Goal: Information Seeking & Learning: Learn about a topic

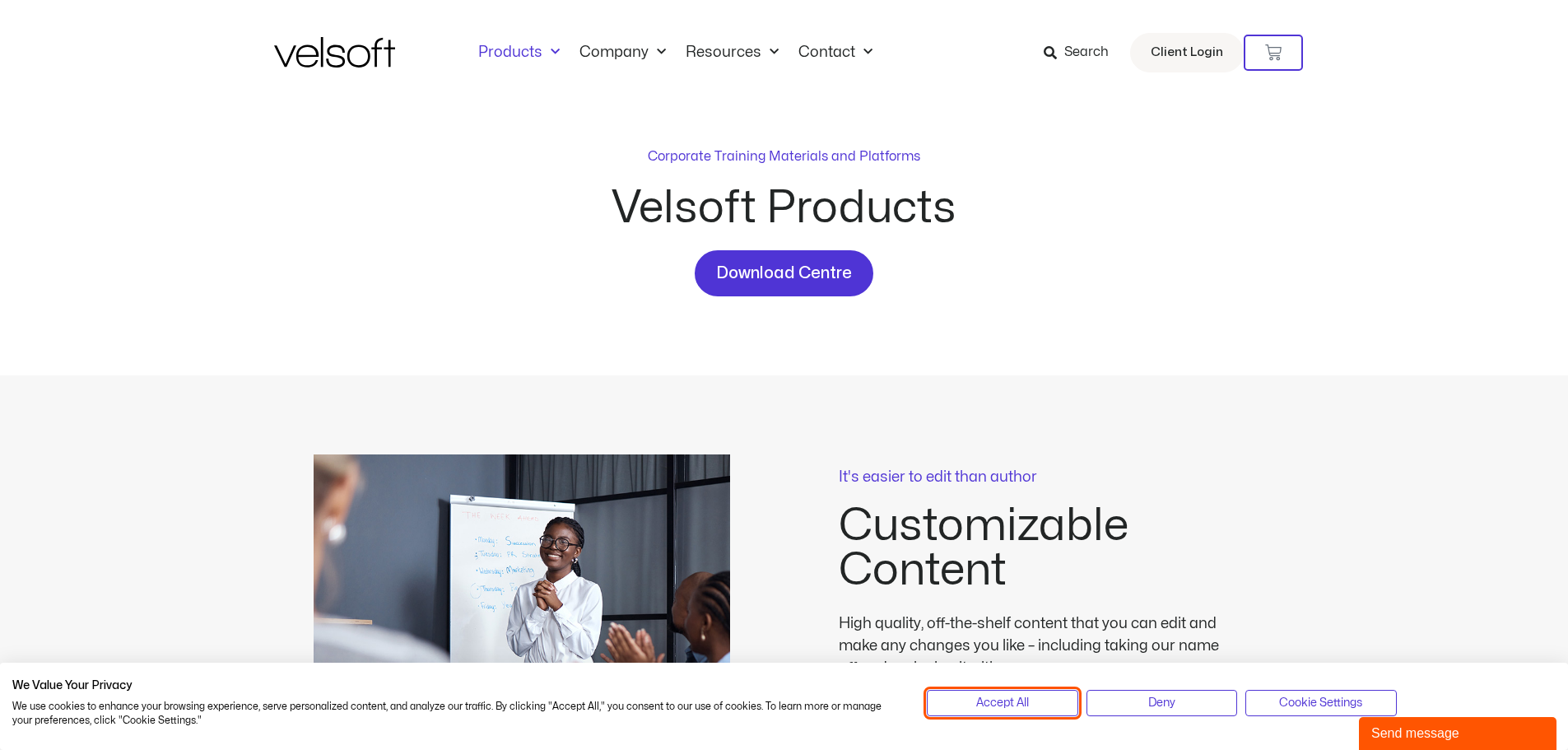
click at [1013, 699] on span "Accept All" at bounding box center [1002, 703] width 52 height 18
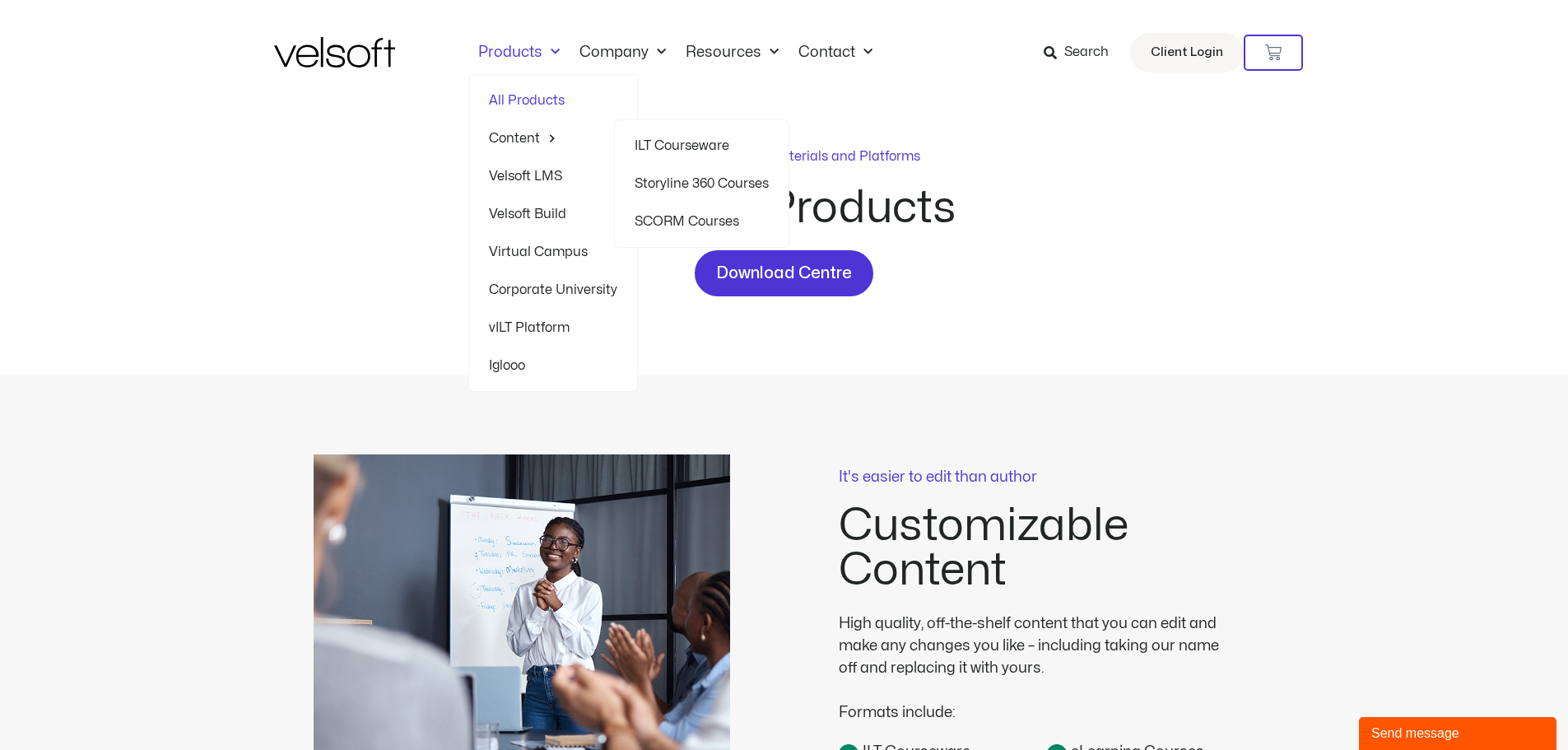
click at [673, 141] on link "ILT Courseware" at bounding box center [701, 146] width 134 height 37
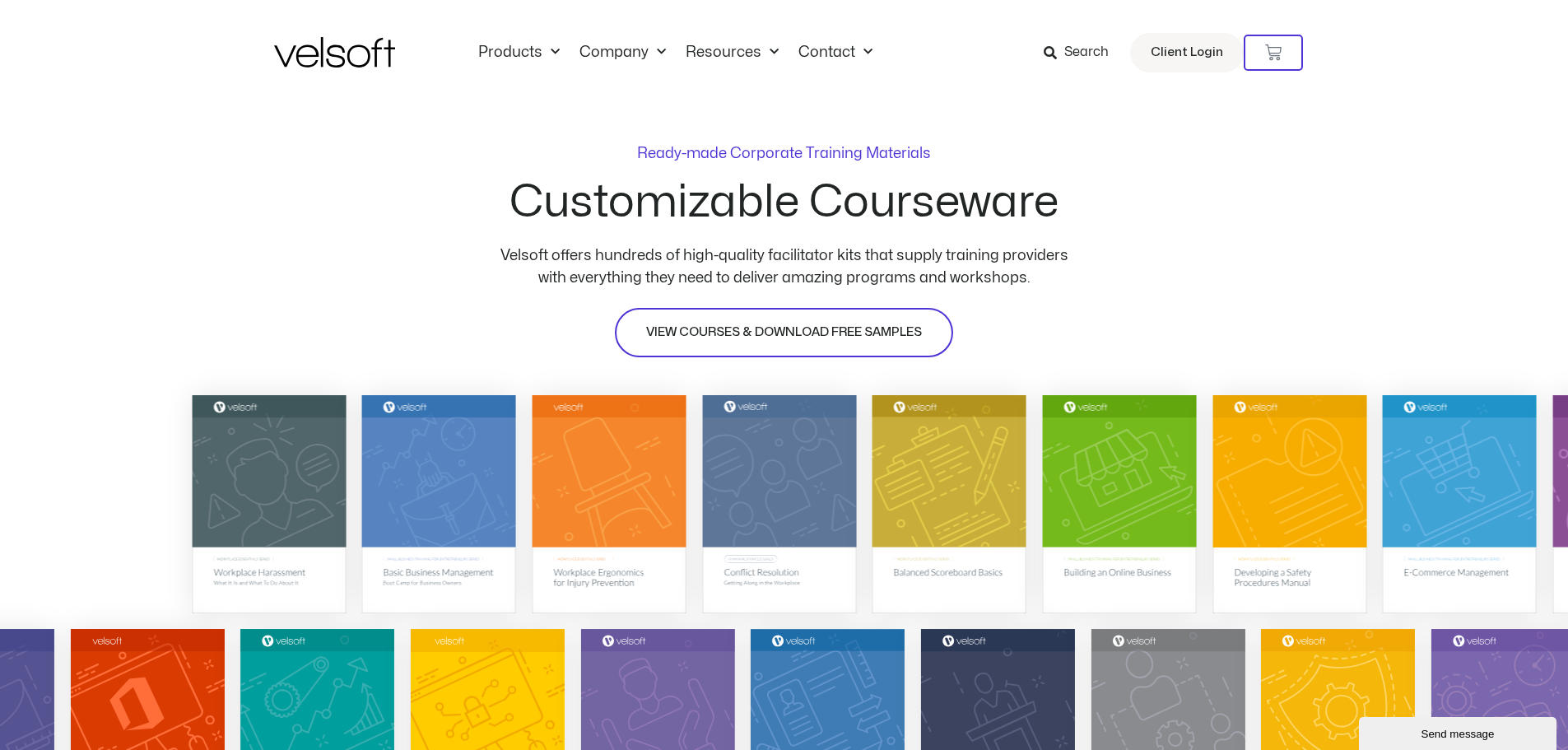
click at [763, 317] on link "VIEW COURSES & DOWNLOAD FREE SAMPLES" at bounding box center [783, 333] width 338 height 49
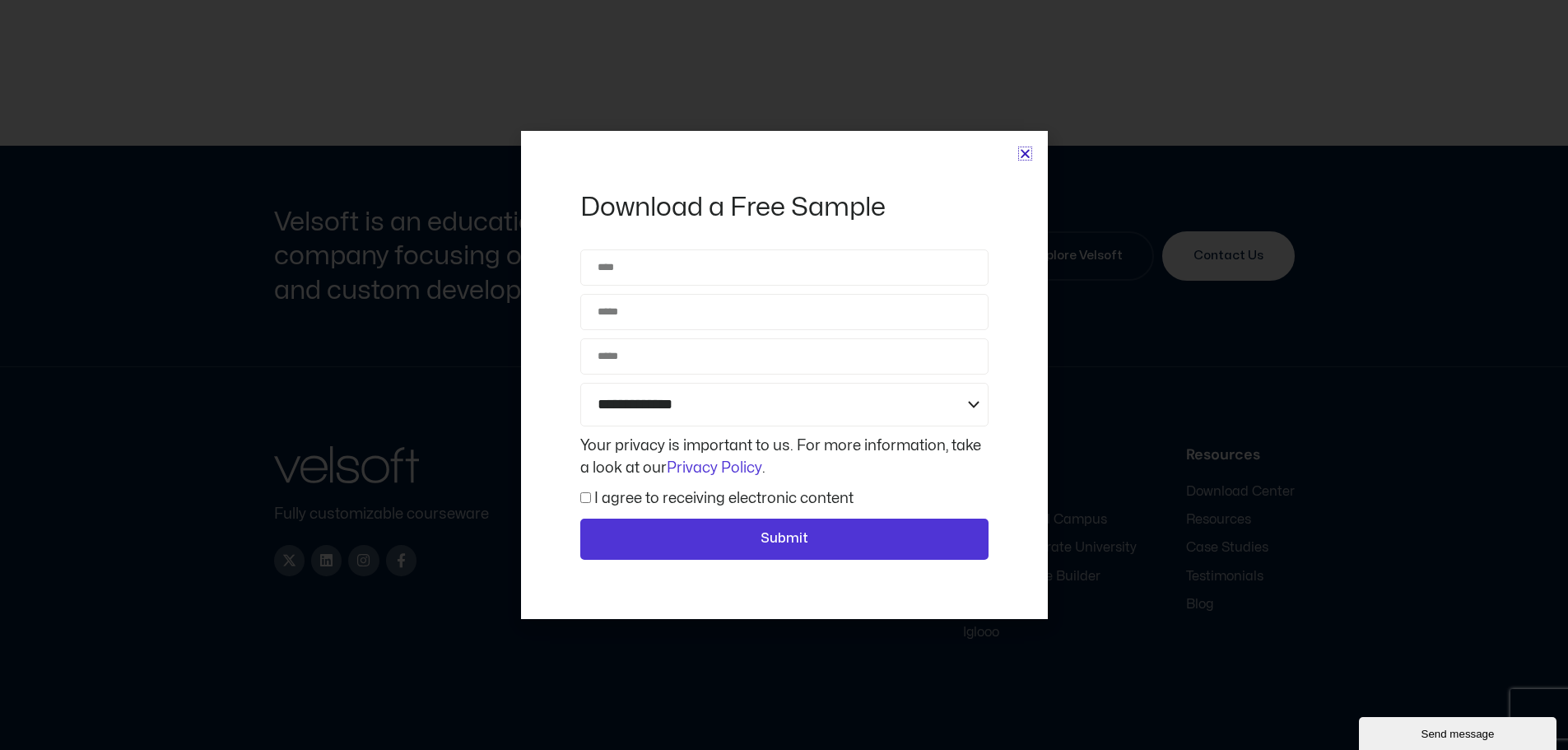
scroll to position [7820, 0]
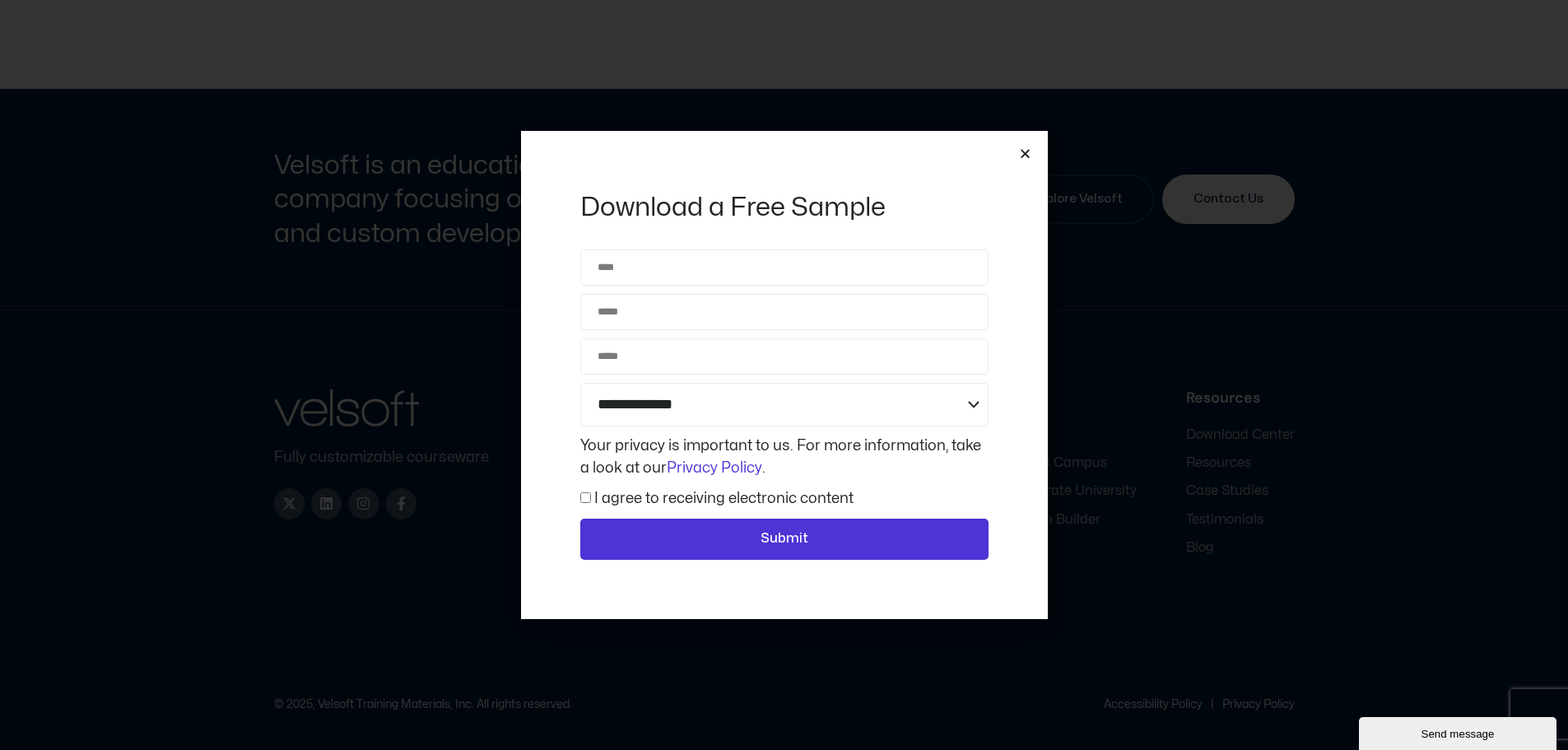
click at [1023, 148] on icon "Close" at bounding box center [1025, 154] width 13 height 13
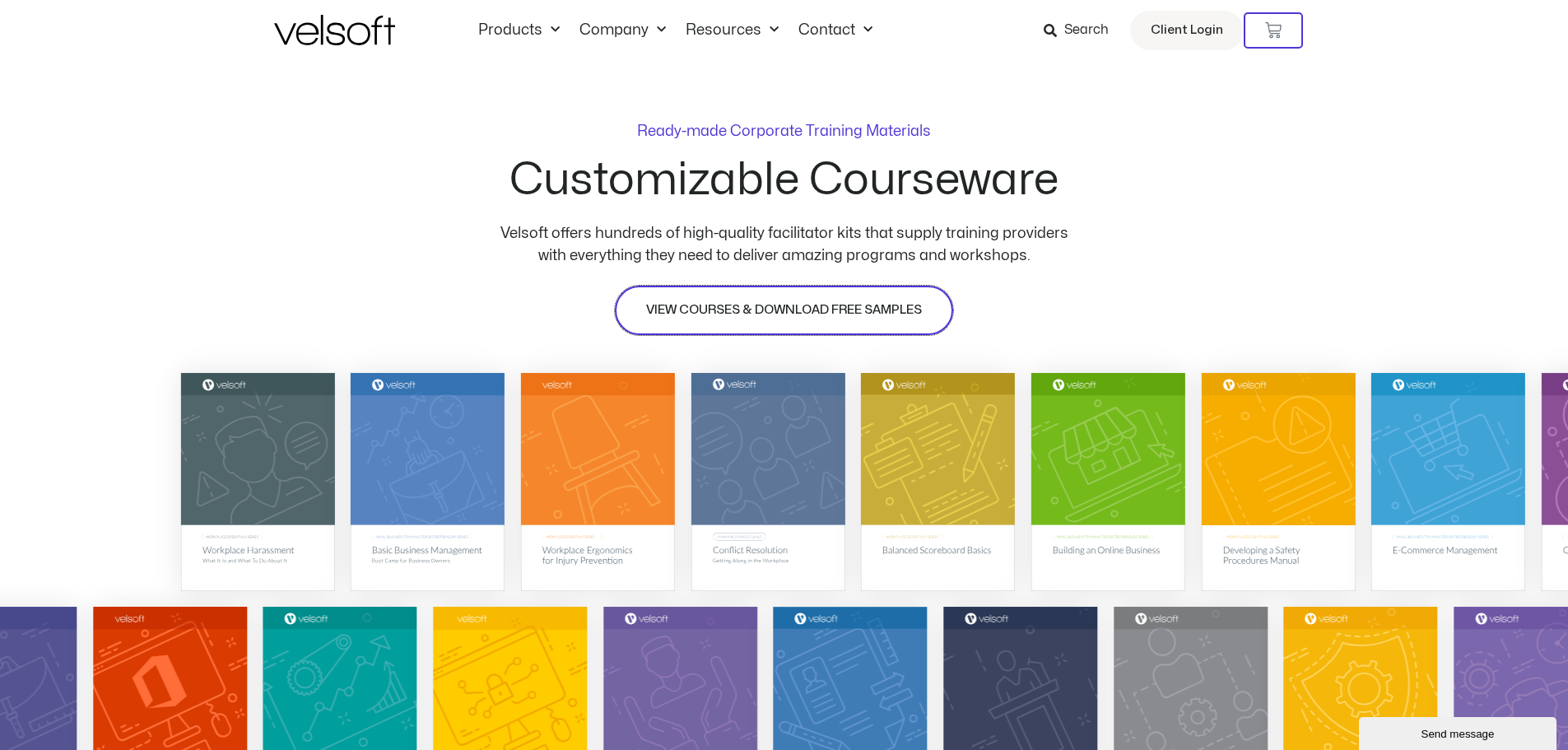
scroll to position [0, 0]
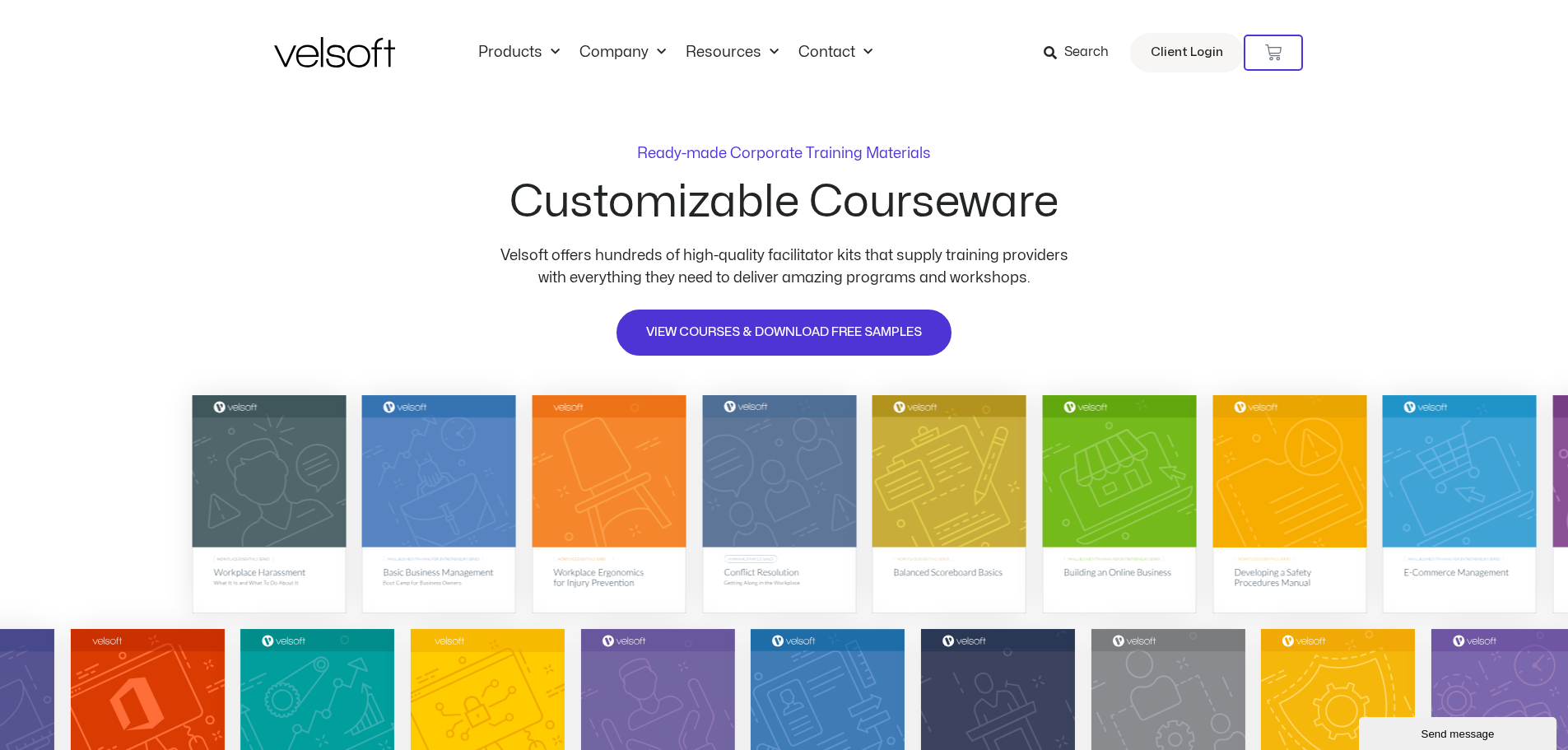
click at [1088, 52] on span "Search" at bounding box center [1086, 53] width 44 height 22
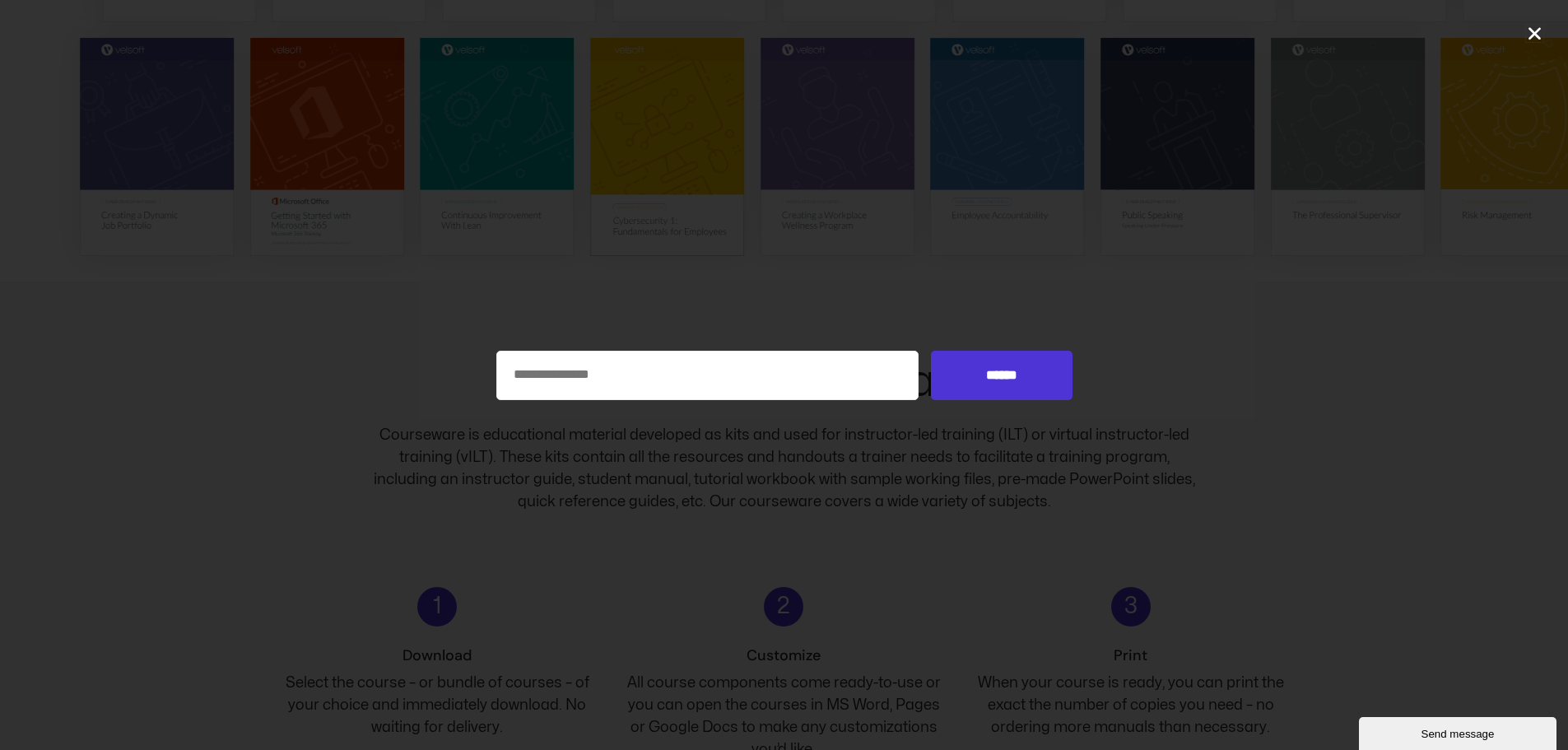
scroll to position [656, 0]
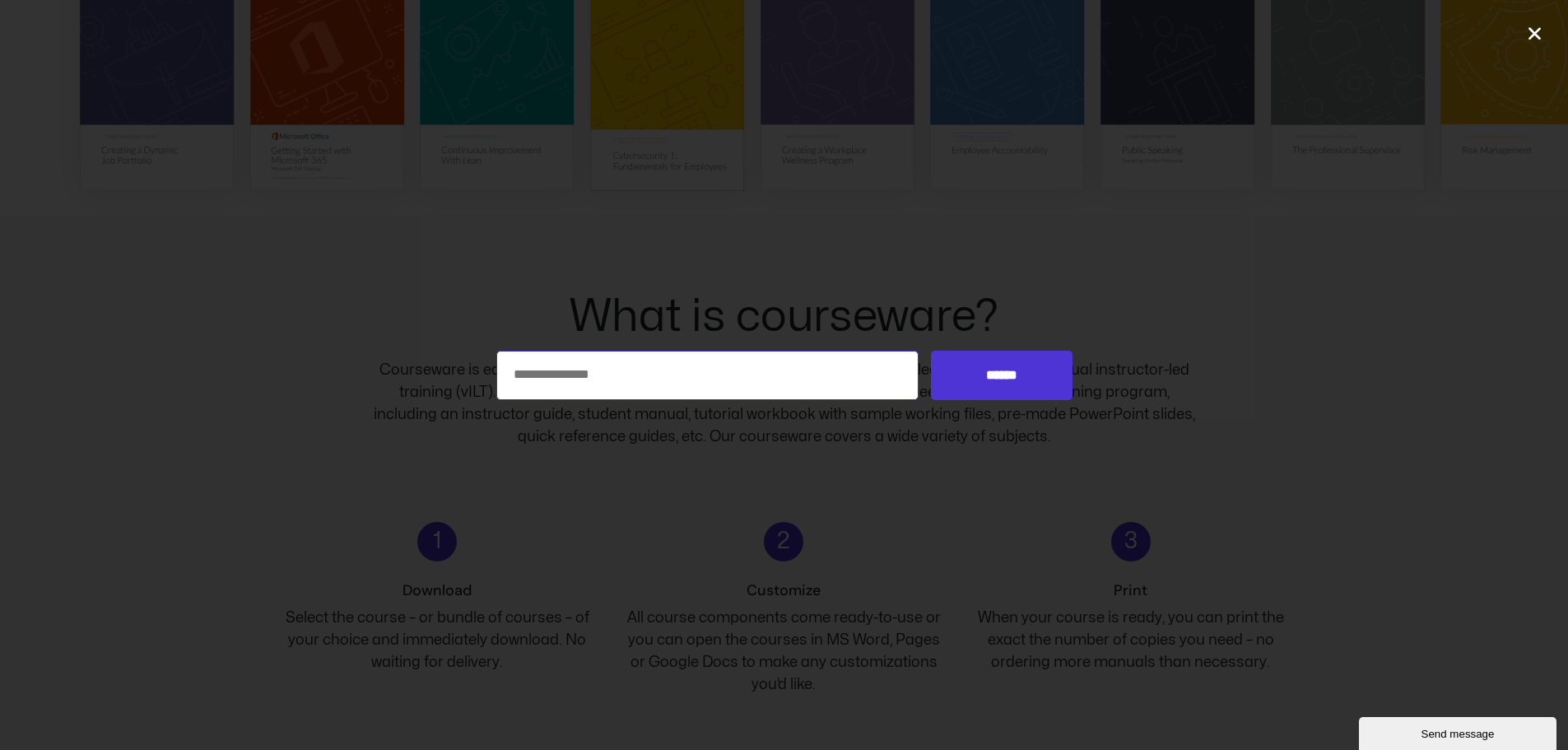
click at [759, 362] on input "Search for:" at bounding box center [708, 375] width 424 height 49
type input "**********"
click at [995, 377] on input "******" at bounding box center [1001, 375] width 141 height 49
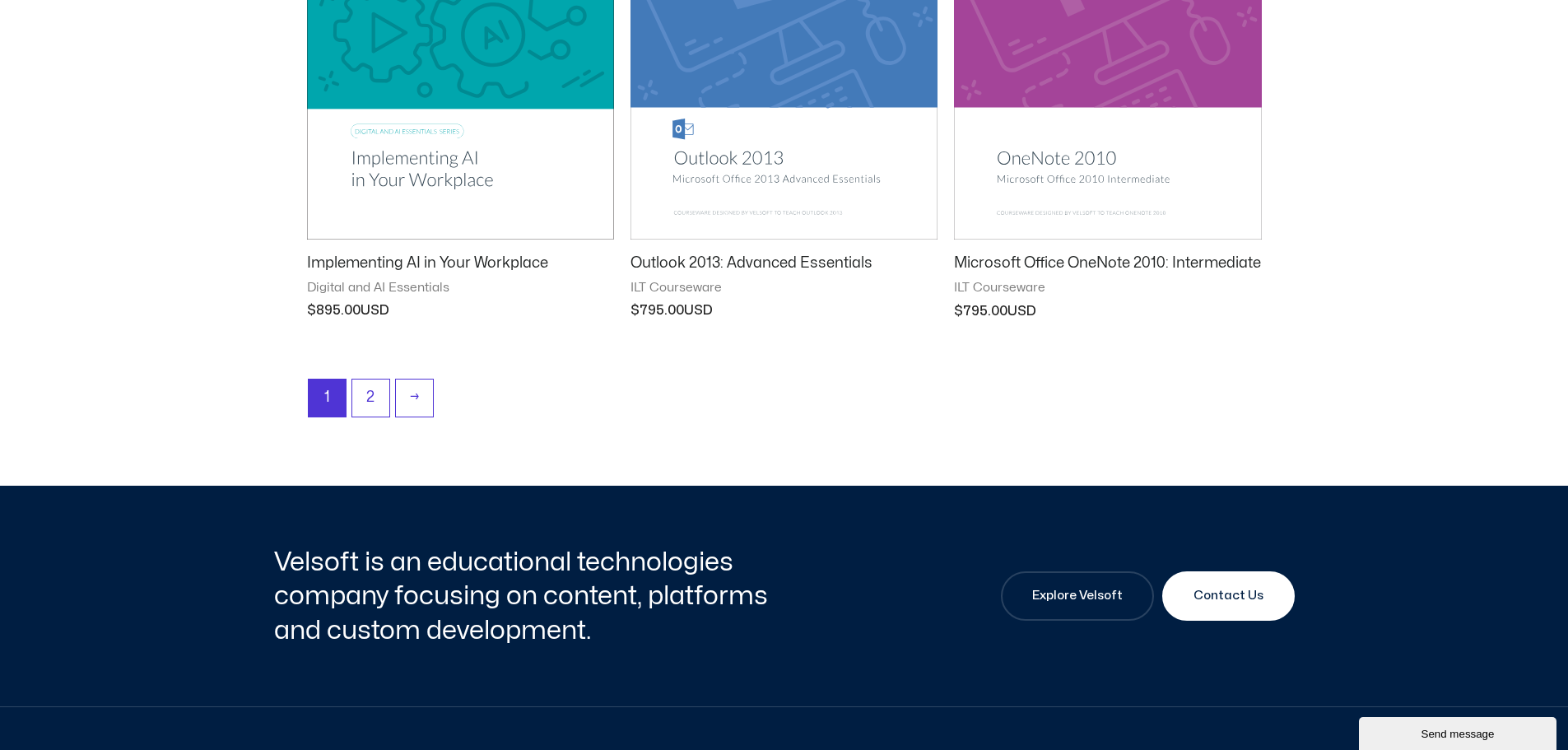
scroll to position [2059, 0]
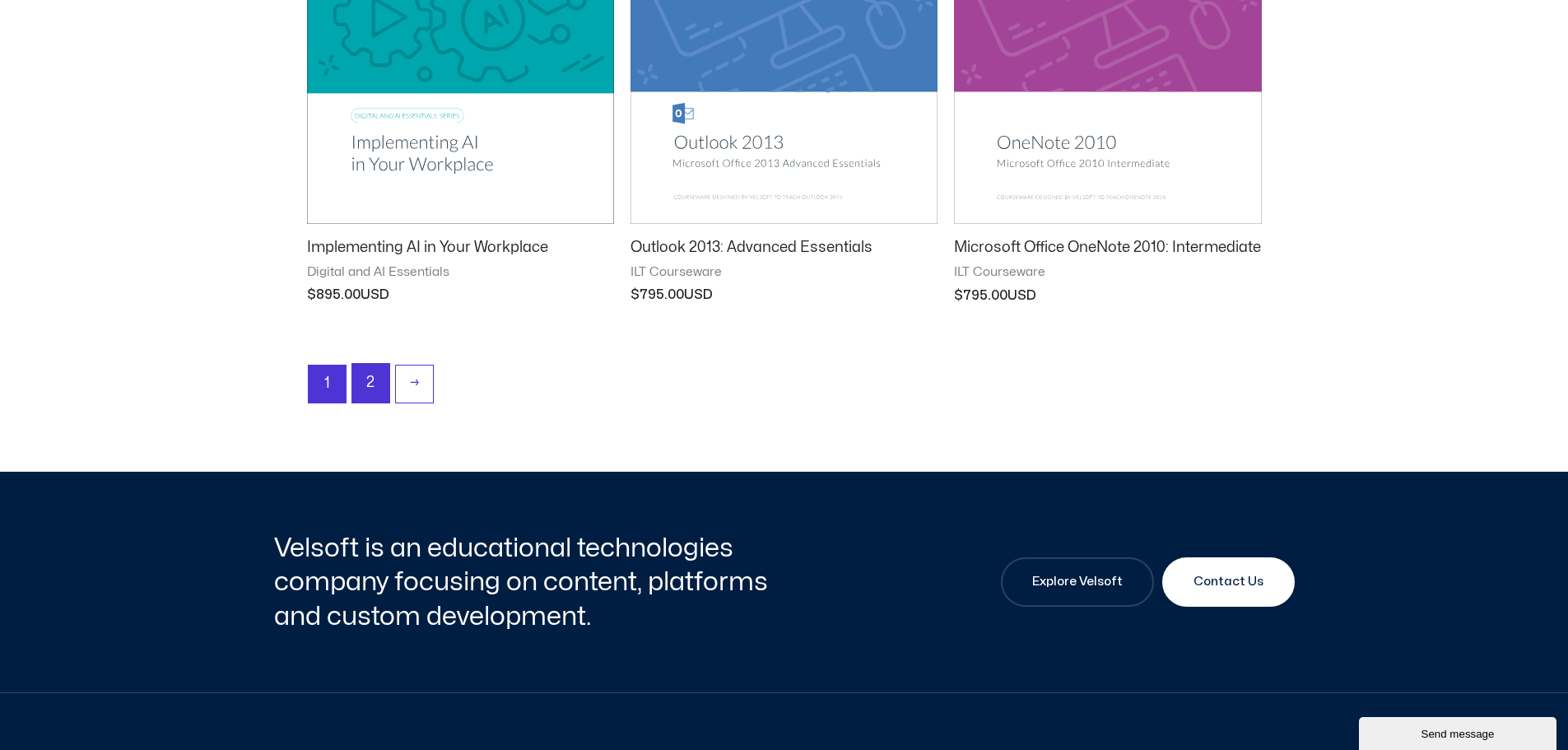
click at [372, 378] on link "2" at bounding box center [371, 382] width 37 height 38
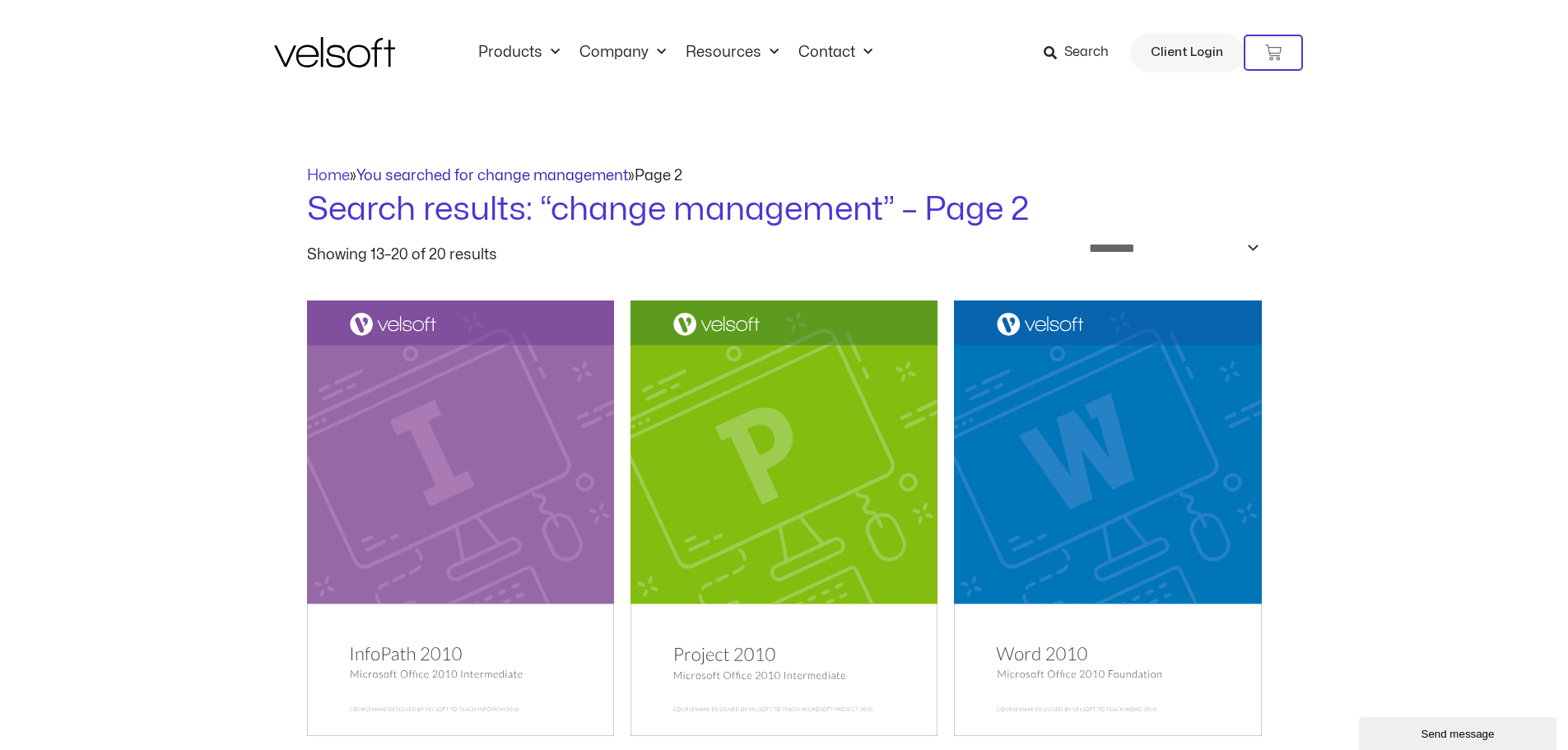
click at [425, 170] on link "You searched for change management" at bounding box center [492, 175] width 272 height 14
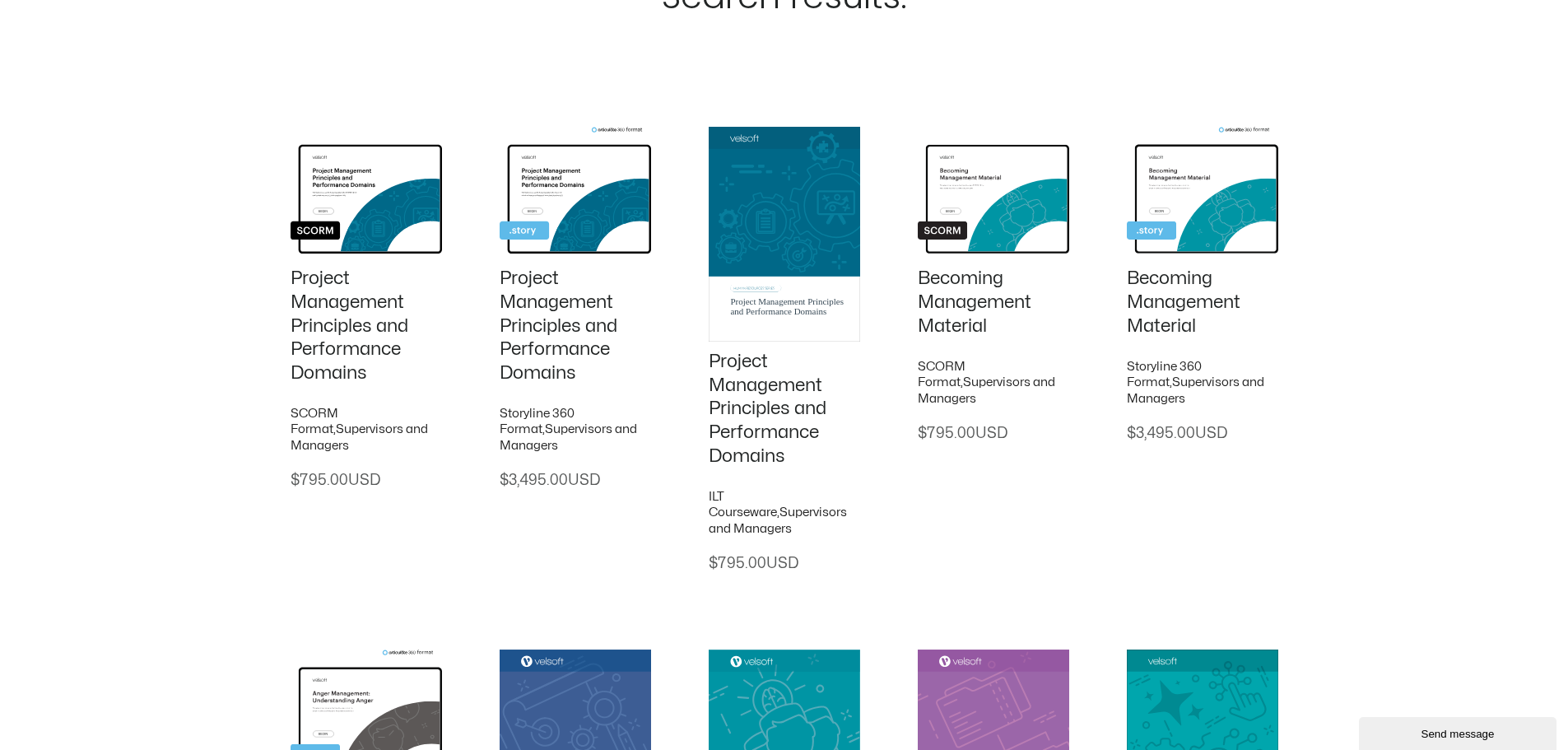
scroll to position [165, 0]
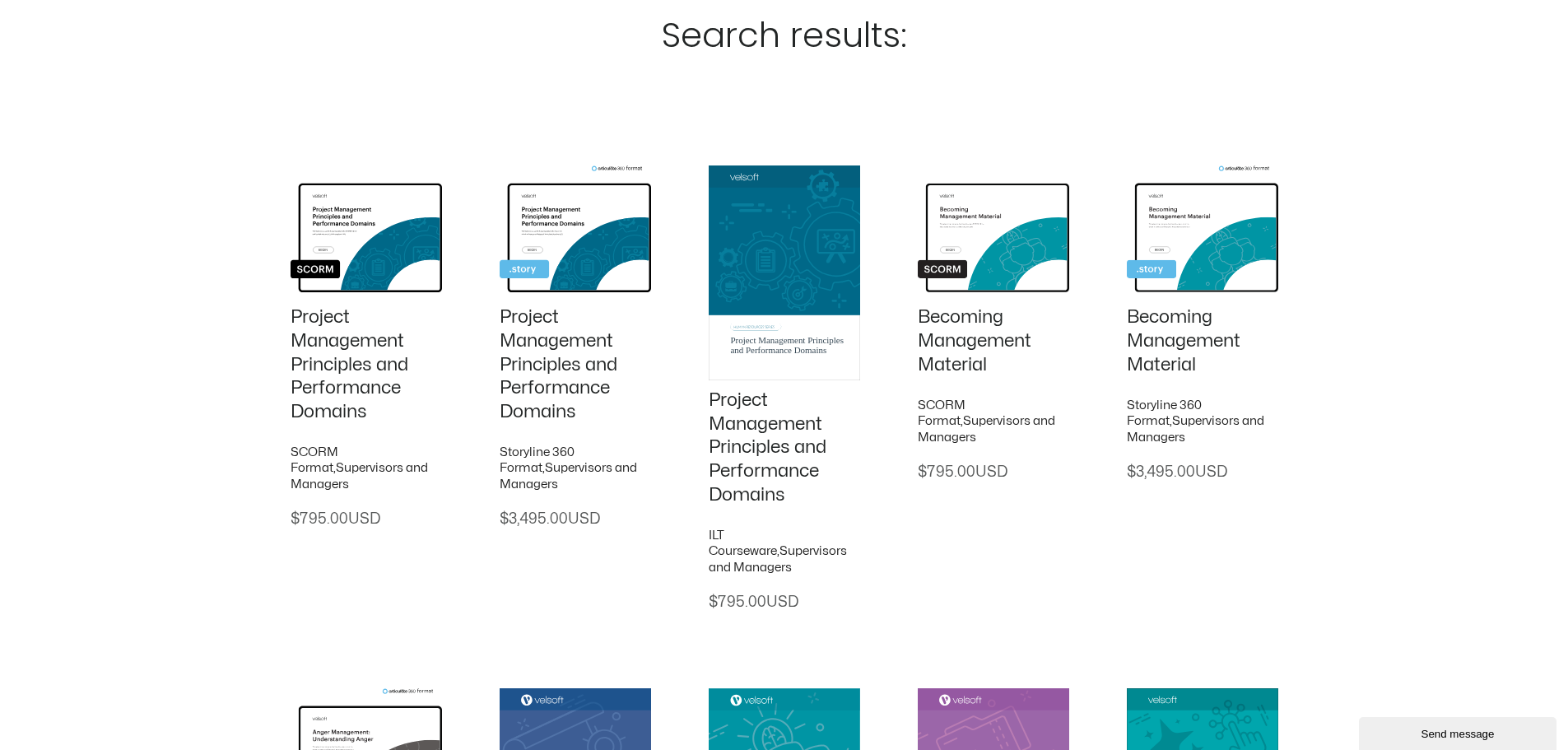
click at [763, 244] on img at bounding box center [785, 273] width 152 height 215
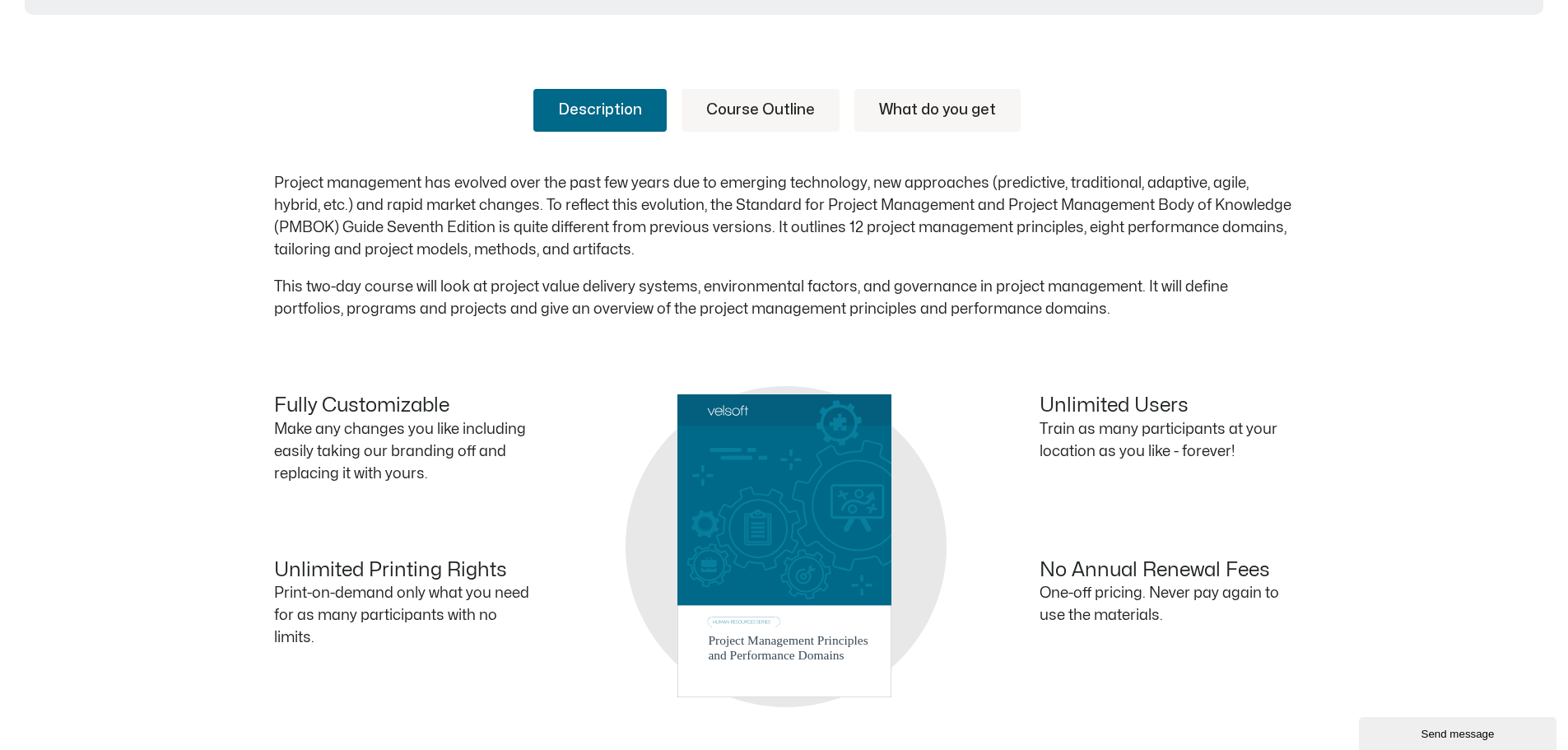
scroll to position [824, 0]
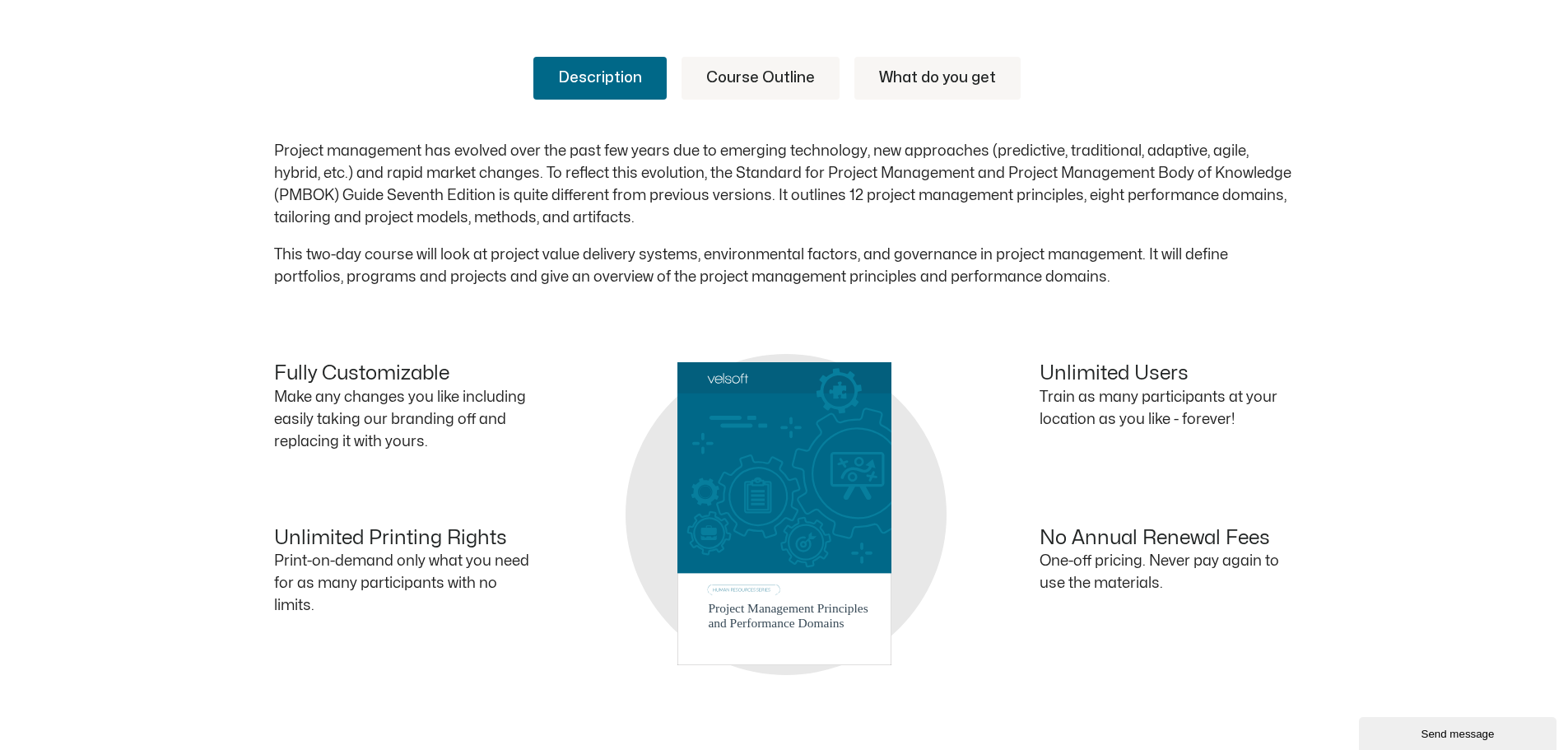
click at [773, 84] on link "Course Outline" at bounding box center [760, 78] width 158 height 42
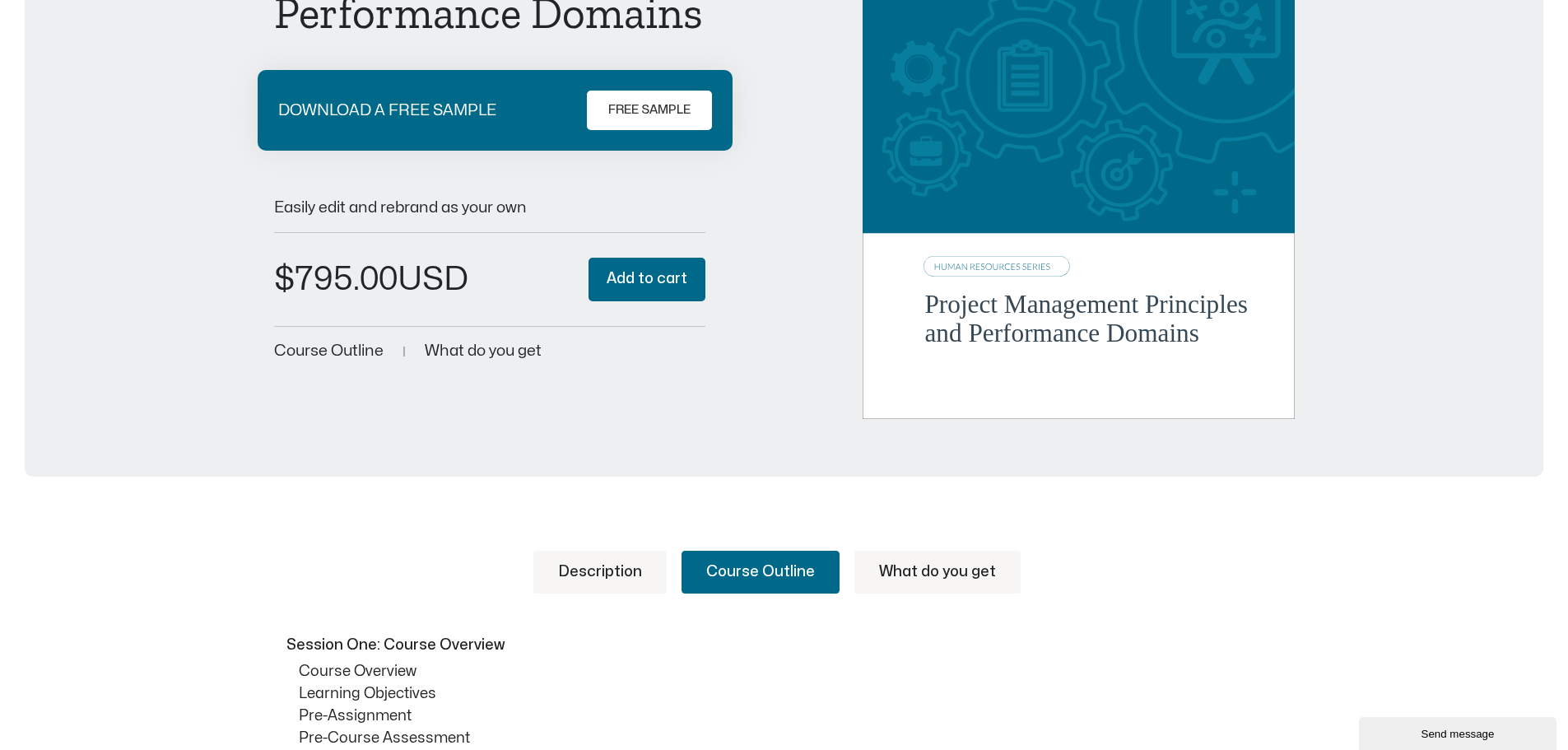
scroll to position [0, 0]
